Goal: Find specific page/section: Find specific page/section

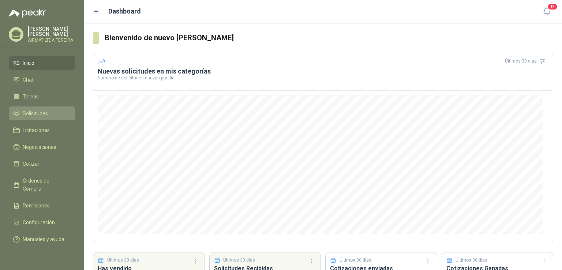
click at [31, 120] on link "Solicitudes" at bounding box center [42, 114] width 67 height 14
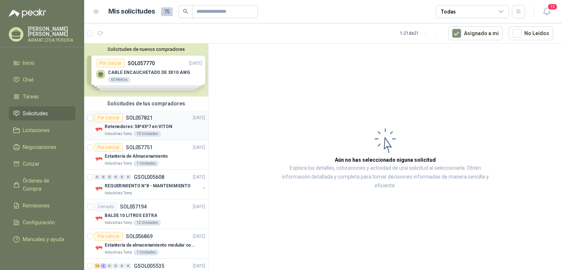
click at [168, 115] on div "Por cotizar SOL057821 [DATE]" at bounding box center [149, 118] width 111 height 9
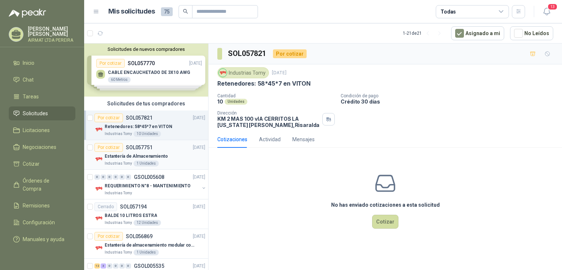
click at [182, 159] on div "Estantería de Almacenamiento" at bounding box center [155, 156] width 101 height 9
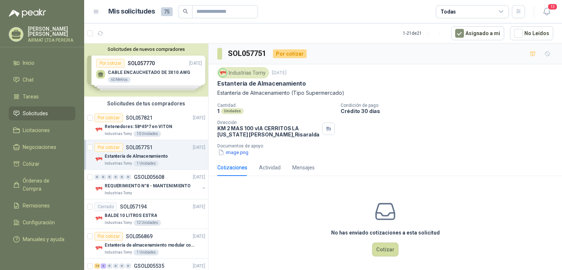
click at [144, 62] on div "Solicitudes de nuevos compradores Por cotizar SOL057770 [DATE] CABLE ENCAUCHETA…" at bounding box center [146, 70] width 124 height 53
